Goal: Check status

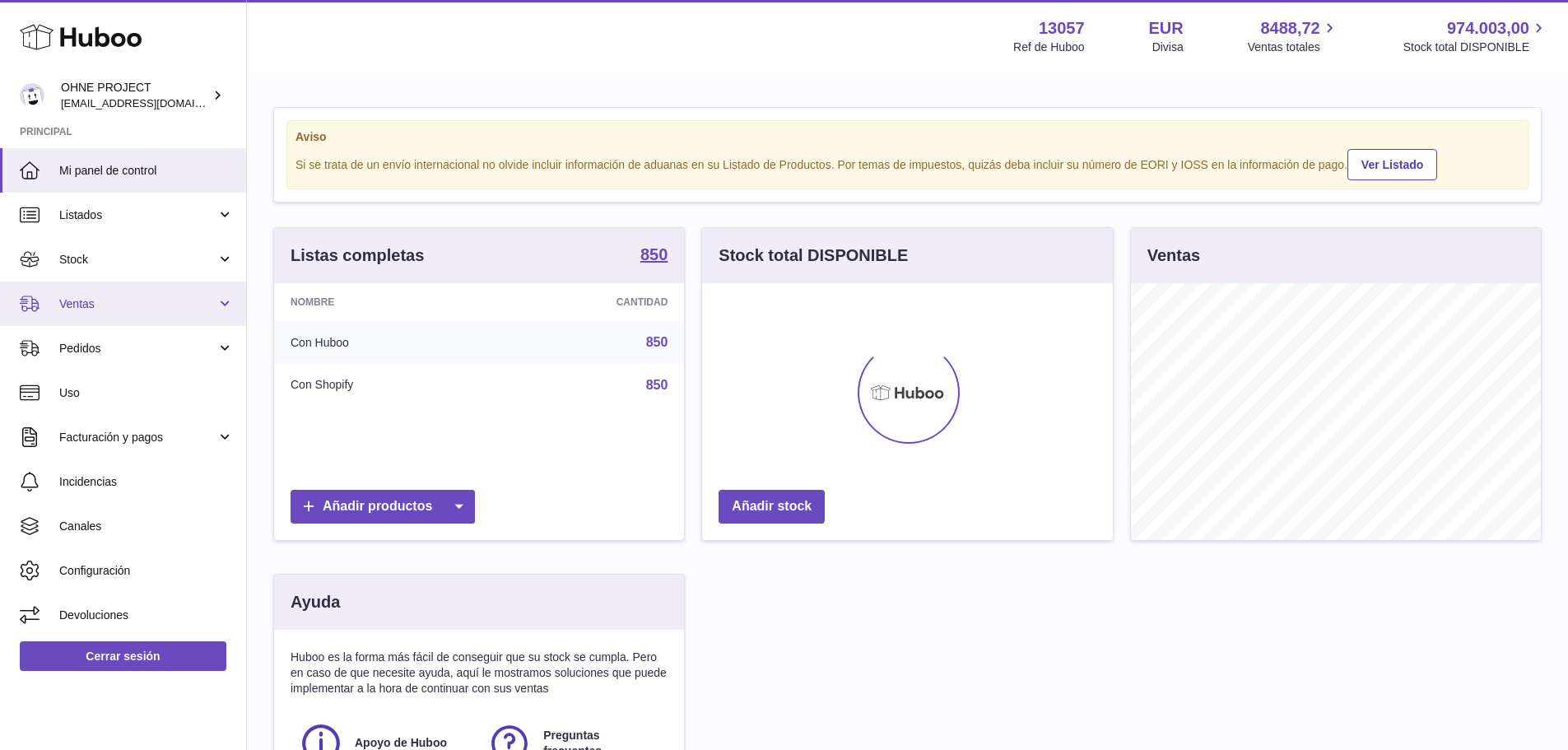
scroll to position [257, 415]
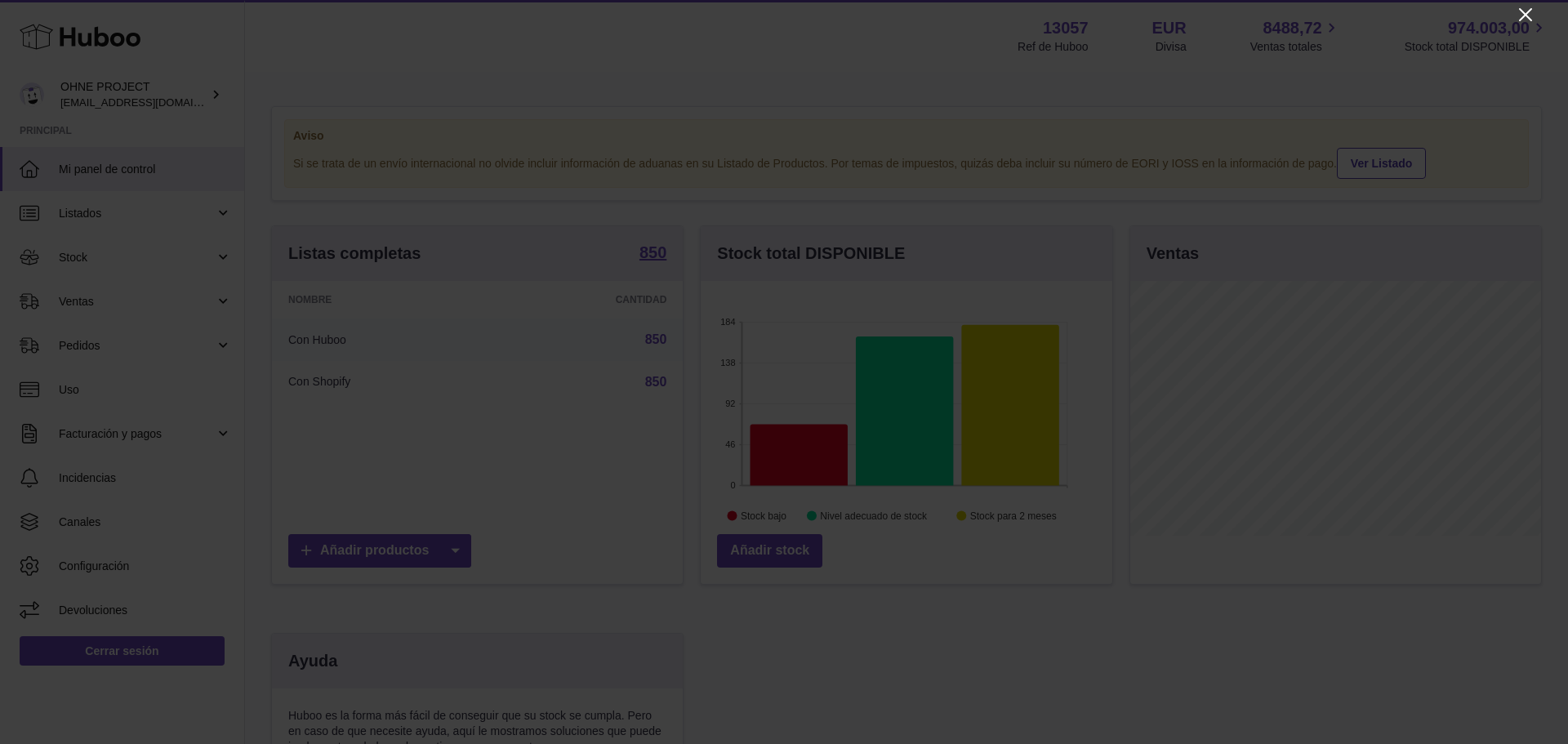
click at [1525, 13] on icon "Close" at bounding box center [1525, 15] width 20 height 20
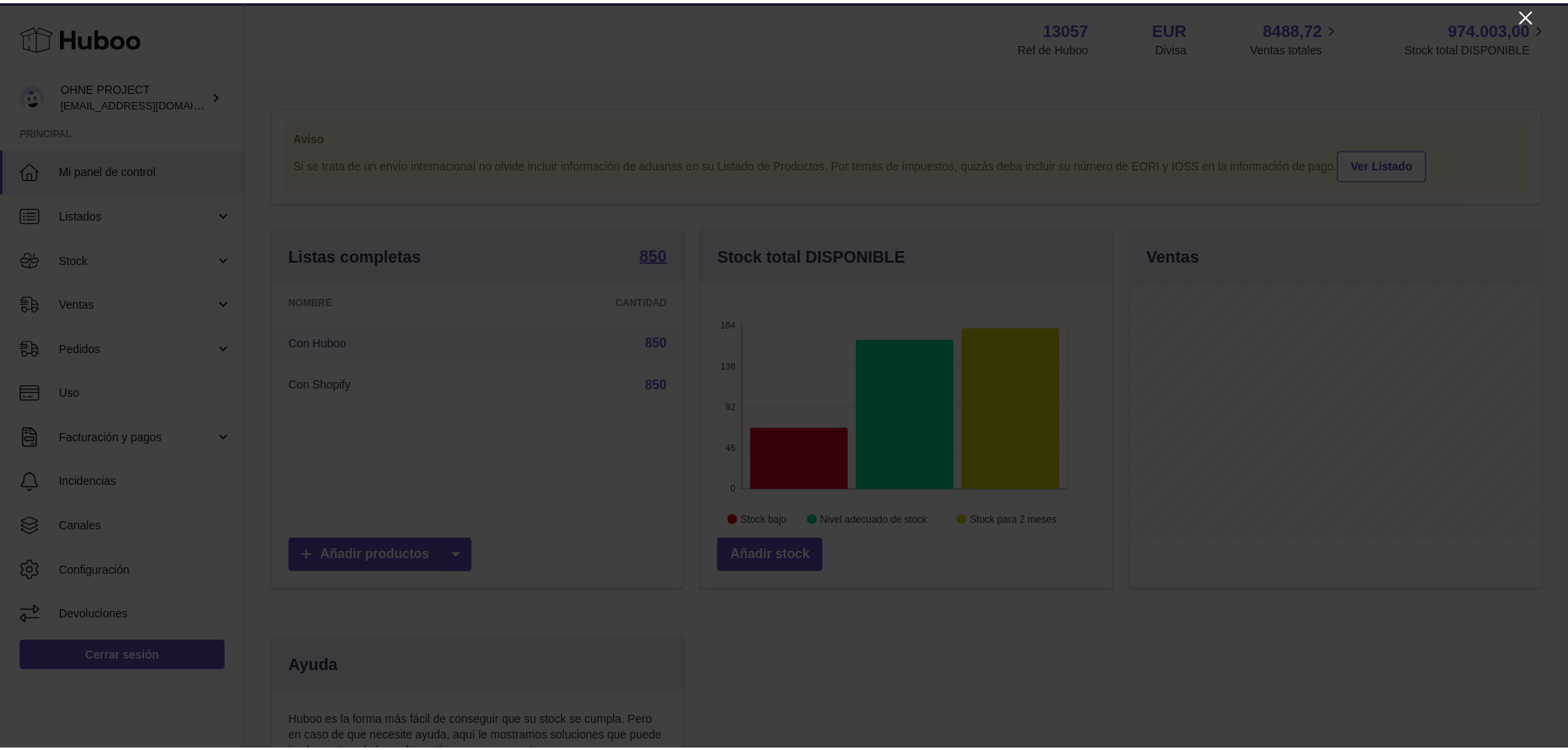
scroll to position [822924, 822556]
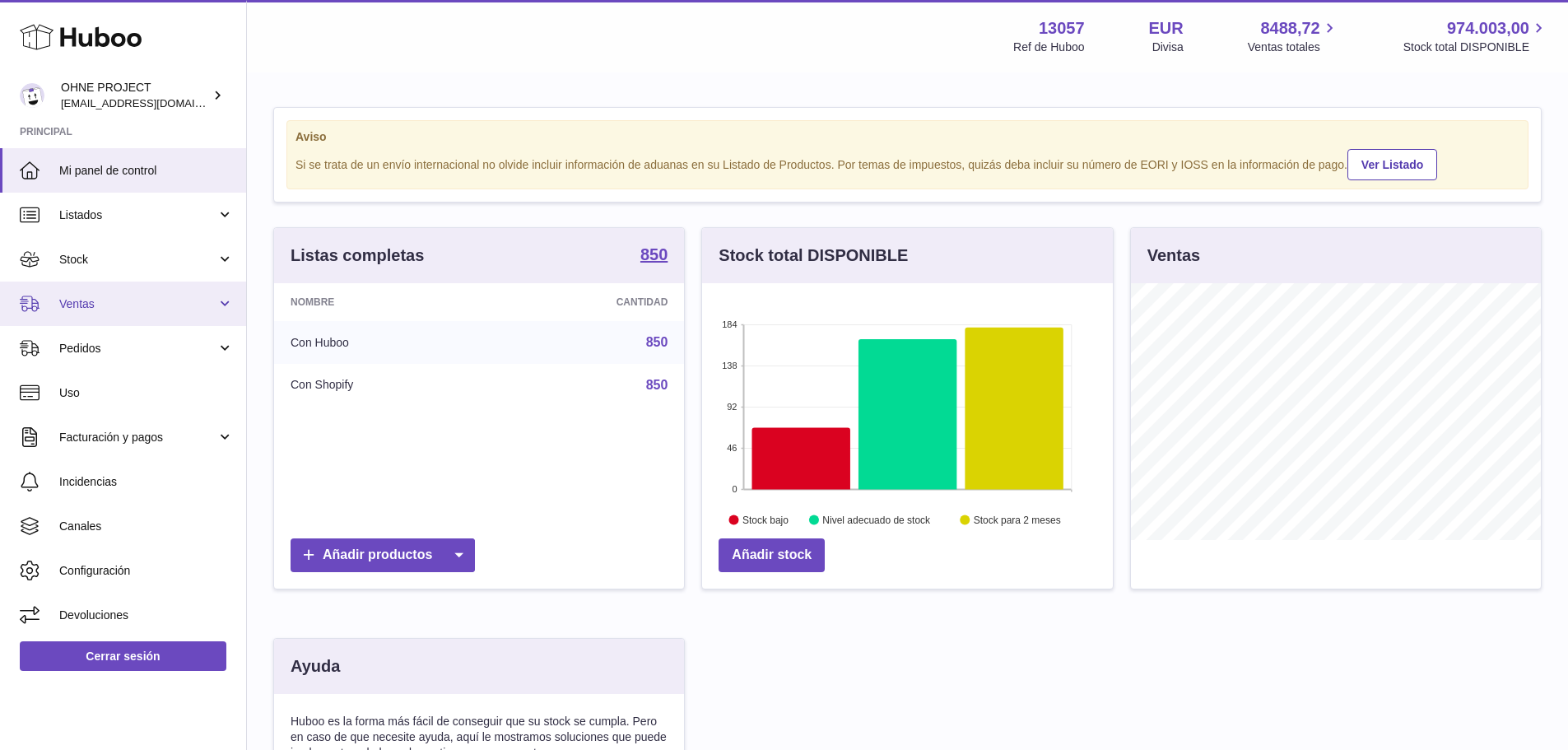
click at [118, 313] on link "Ventas" at bounding box center [123, 303] width 246 height 44
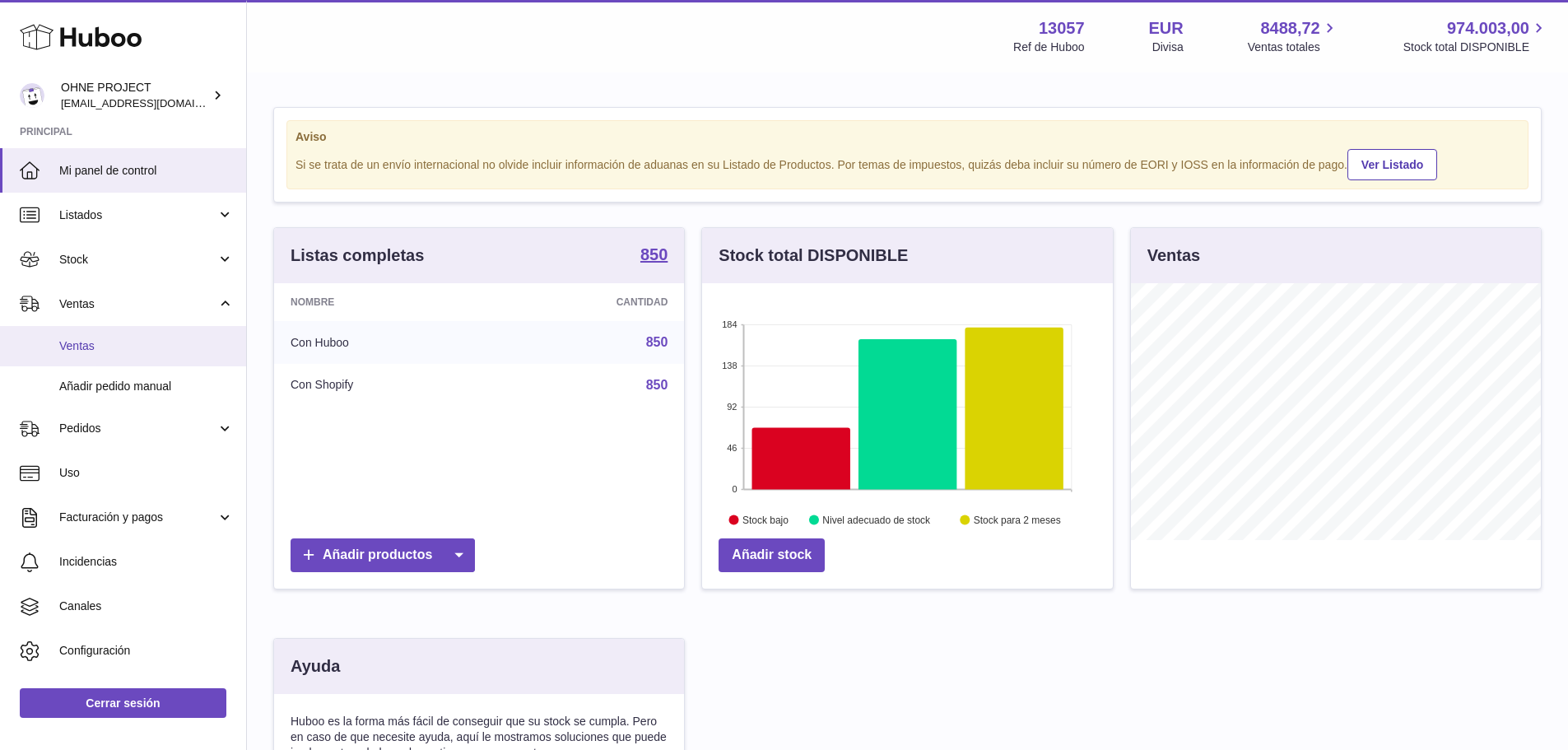
click at [110, 341] on span "Ventas" at bounding box center [146, 346] width 174 height 16
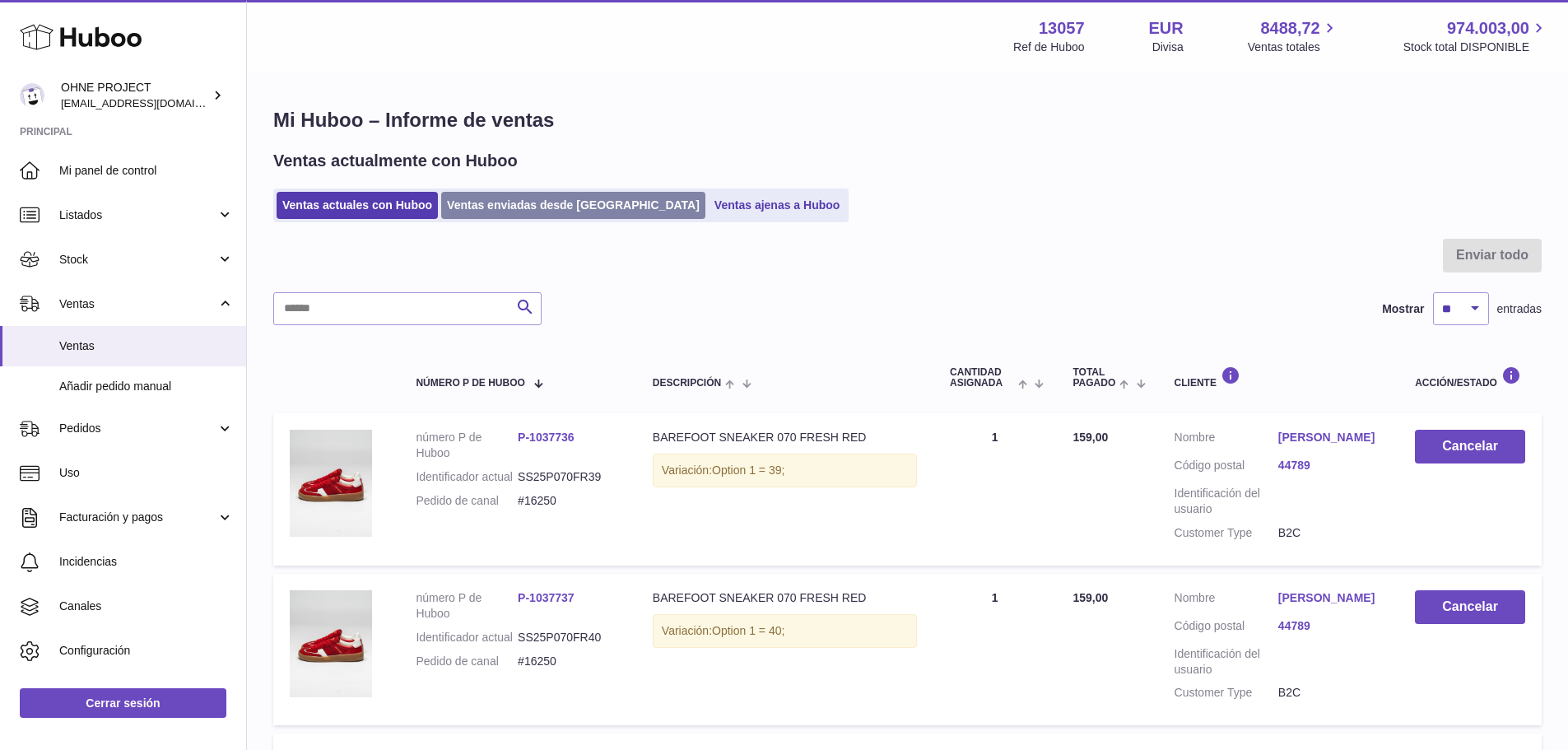
click at [546, 209] on link "Ventas enviadas desde [GEOGRAPHIC_DATA]" at bounding box center [573, 205] width 264 height 28
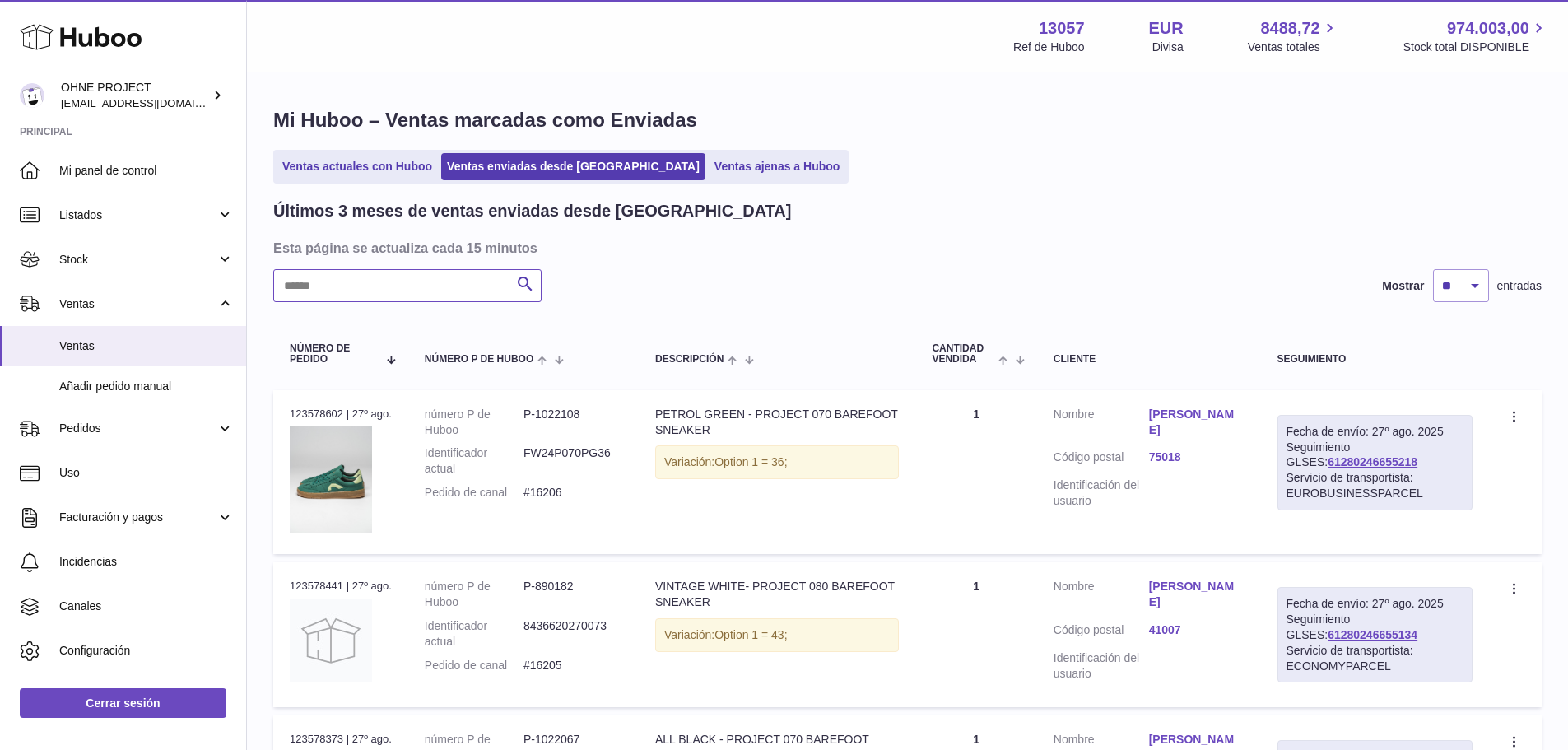
click at [445, 288] on input "text" at bounding box center [408, 285] width 269 height 33
paste input "*****"
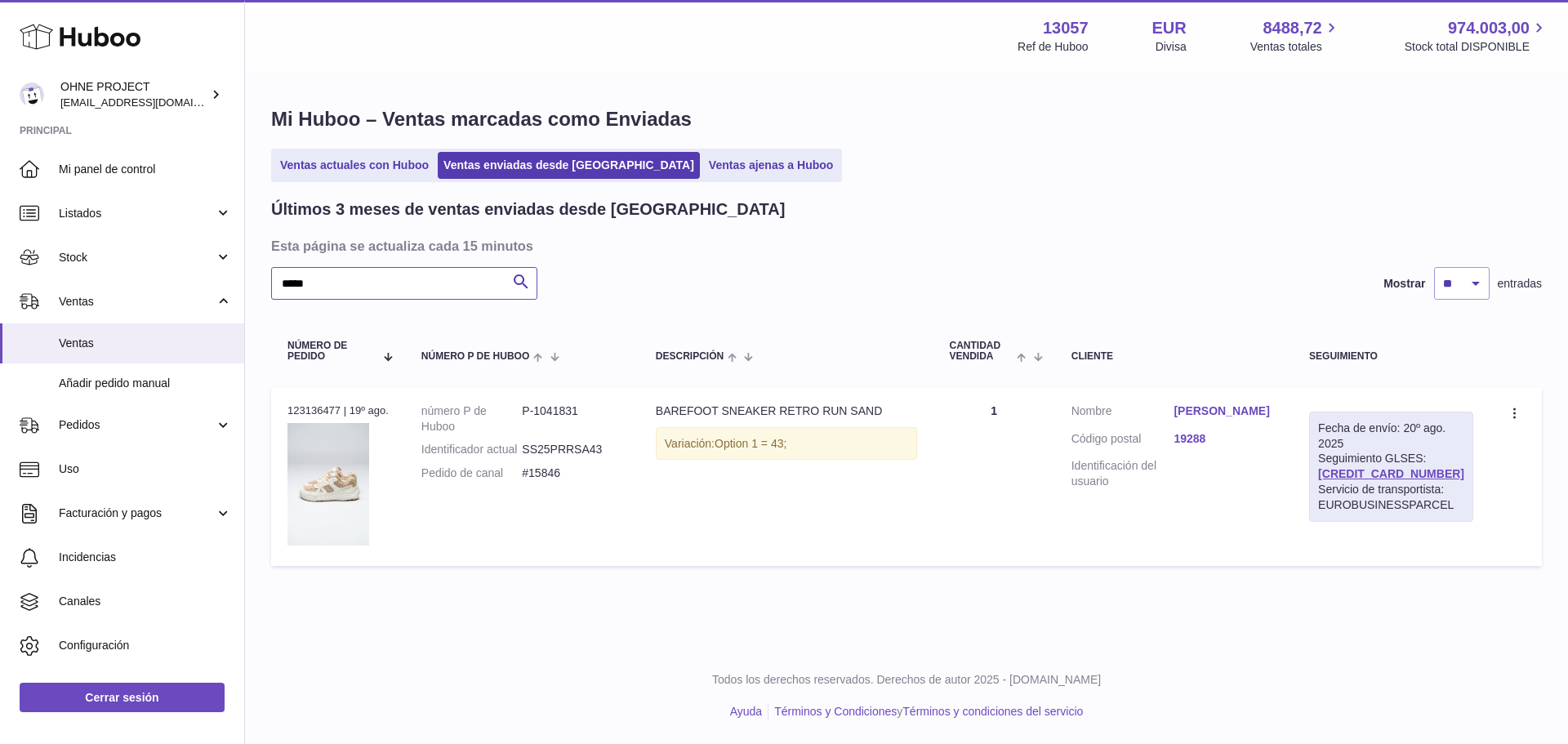
type input "*****"
click at [1227, 412] on link "[PERSON_NAME]" at bounding box center [1225, 410] width 103 height 16
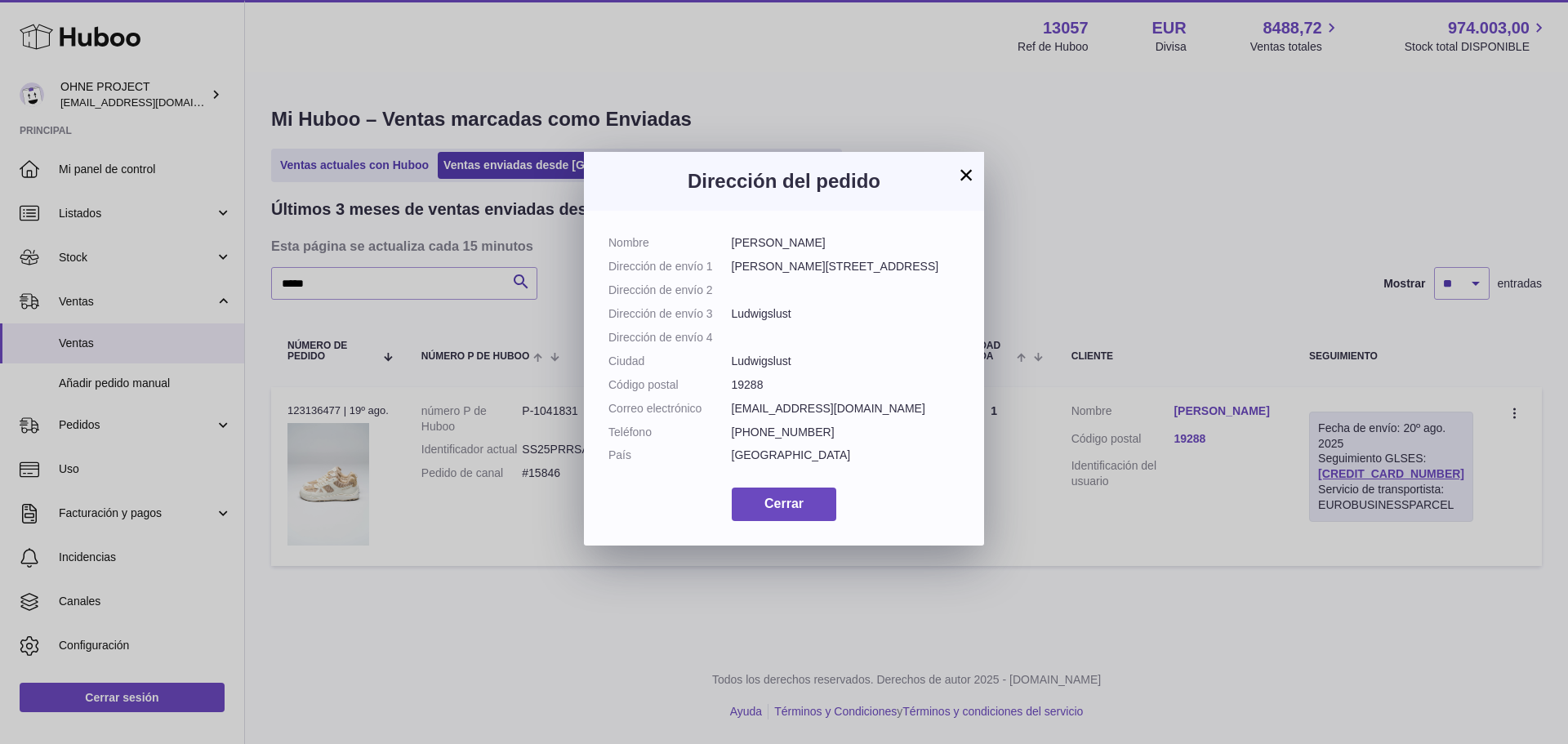
click at [966, 178] on button "×" at bounding box center [966, 175] width 20 height 20
